Goal: Use online tool/utility

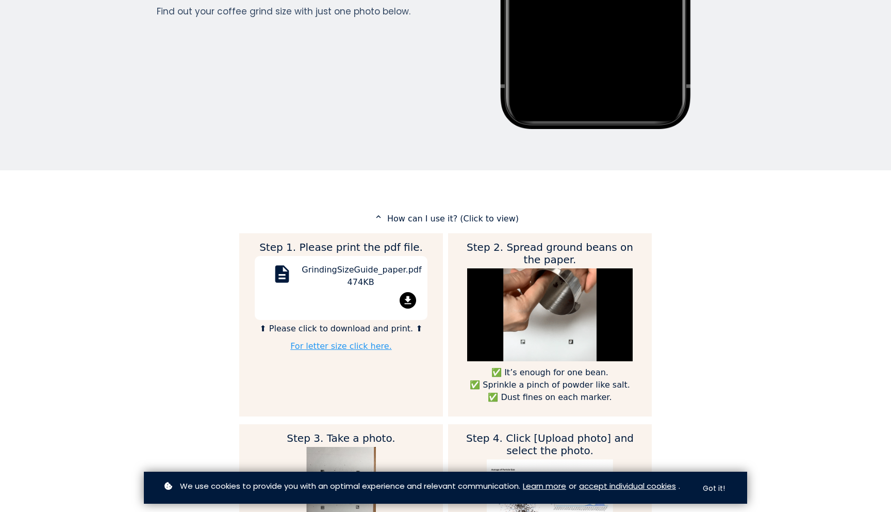
scroll to position [362, 0]
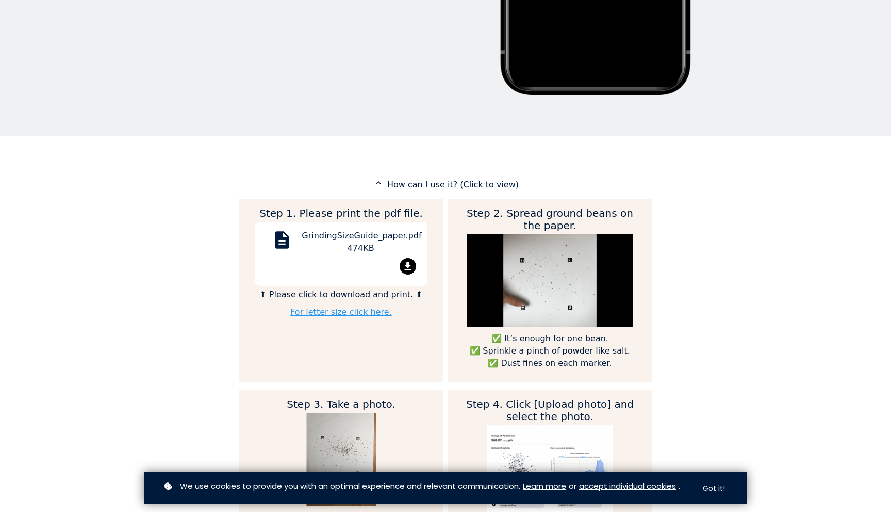
click at [406, 265] on mat-icon "file_download" at bounding box center [408, 266] width 17 height 17
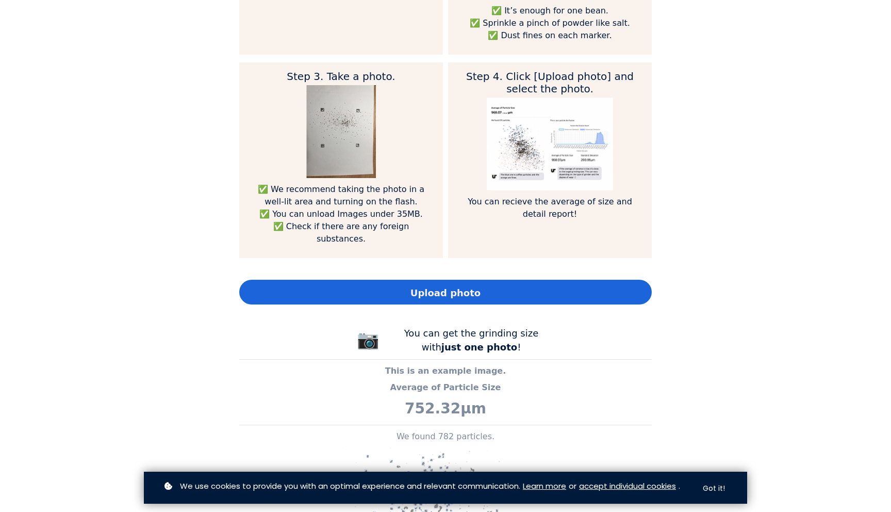
scroll to position [0, 0]
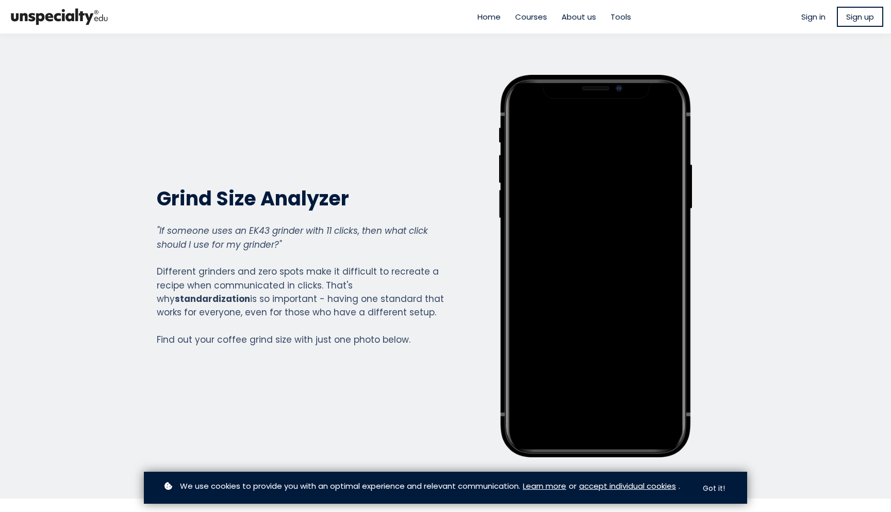
click at [225, 127] on div "Grind Size Analyzer Grind Size Analyzer "If someone uses an EK43 grinder with 1…" at bounding box center [301, 266] width 288 height 382
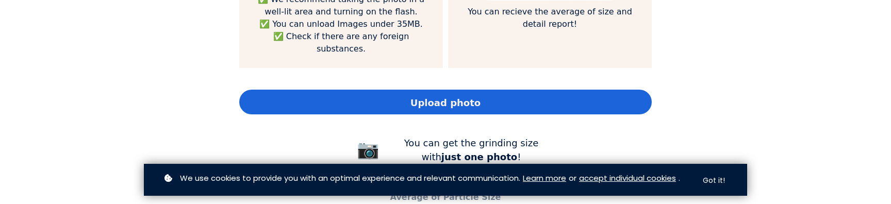
scroll to position [831, 0]
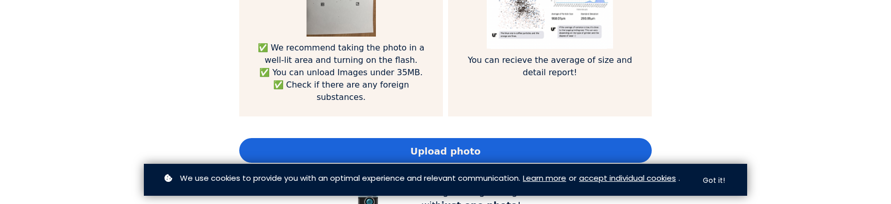
click at [360, 138] on div "Upload photo" at bounding box center [445, 150] width 413 height 25
click at [718, 181] on button "Got it!" at bounding box center [714, 181] width 41 height 20
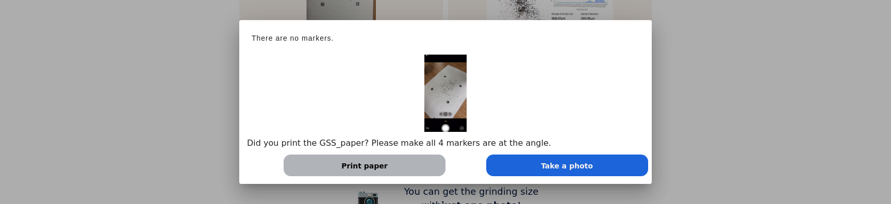
scroll to position [514690, 515419]
click at [205, 155] on div at bounding box center [445, 102] width 891 height 204
